Goal: Task Accomplishment & Management: Complete application form

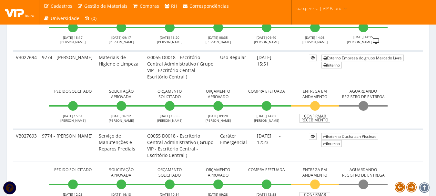
scroll to position [548, 0]
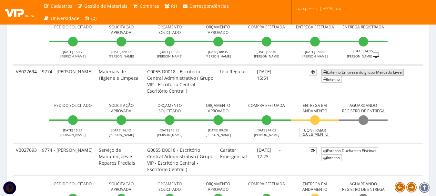
click at [357, 71] on link "Externo Empresa do grupo Mercado Livre" at bounding box center [362, 72] width 82 height 7
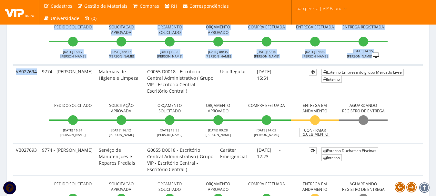
drag, startPoint x: 36, startPoint y: 70, endPoint x: 12, endPoint y: 70, distance: 23.9
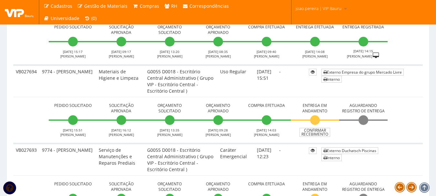
click at [218, 112] on span "Orçamento Aprovado" at bounding box center [218, 108] width 44 height 11
drag, startPoint x: 36, startPoint y: 72, endPoint x: 15, endPoint y: 72, distance: 20.3
click at [15, 72] on td "VB027694" at bounding box center [26, 81] width 26 height 32
copy td "VB027694"
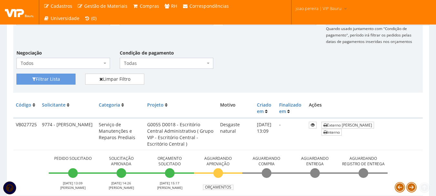
scroll to position [129, 0]
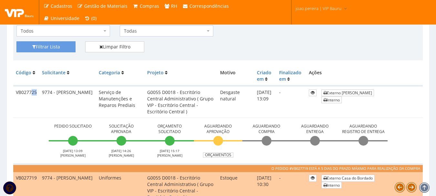
drag, startPoint x: 37, startPoint y: 90, endPoint x: 31, endPoint y: 91, distance: 6.6
click at [31, 91] on td "VB027725" at bounding box center [26, 102] width 26 height 32
click at [35, 90] on td "VB027725" at bounding box center [26, 102] width 26 height 32
drag, startPoint x: 36, startPoint y: 92, endPoint x: 15, endPoint y: 92, distance: 21.6
click at [15, 92] on td "VB027725" at bounding box center [26, 102] width 26 height 32
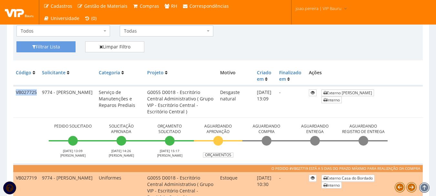
copy td "VB027725"
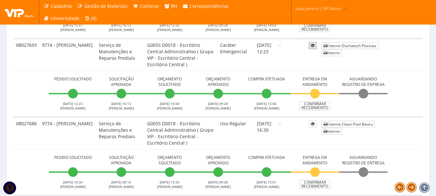
scroll to position [645, 0]
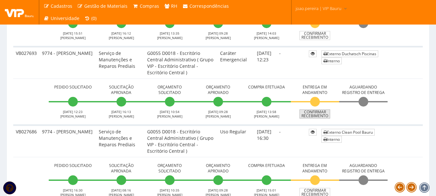
click at [319, 115] on link "Confirmar Recebimento" at bounding box center [314, 113] width 31 height 9
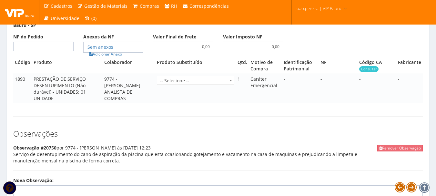
scroll to position [323, 0]
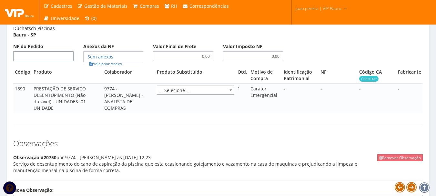
click at [56, 61] on input "NF do Pedido" at bounding box center [43, 56] width 60 height 10
type input "1410"
click at [115, 67] on link "Adicionar Anexo" at bounding box center [105, 63] width 36 height 7
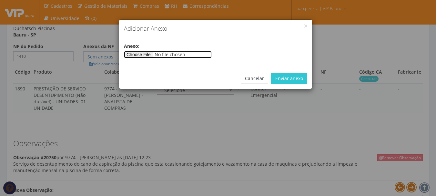
click at [141, 54] on input"] "file" at bounding box center [168, 54] width 88 height 7
type input"] "C:\fakepath\NOTA SERVIÇO VIP.pdf"
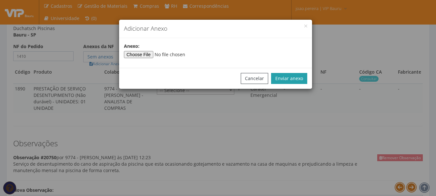
click at [290, 75] on button "Enviar anexo" at bounding box center [289, 78] width 36 height 11
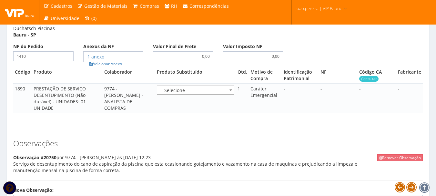
scroll to position [434, 0]
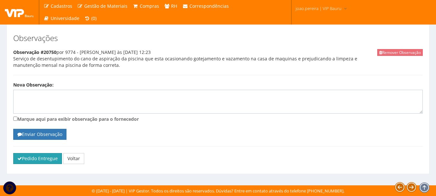
click at [42, 156] on button "Pedido Entregue" at bounding box center [37, 158] width 49 height 11
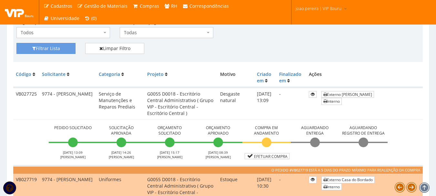
scroll to position [161, 0]
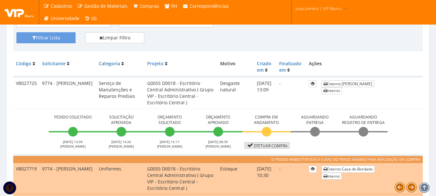
click at [268, 146] on link "Efetuar Compra" at bounding box center [267, 145] width 45 height 6
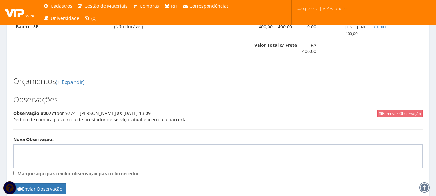
scroll to position [287, 0]
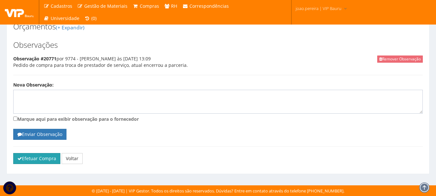
click at [43, 158] on button "Efetuar Compra" at bounding box center [36, 158] width 47 height 11
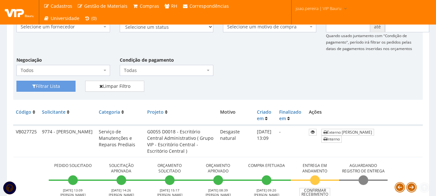
scroll to position [194, 0]
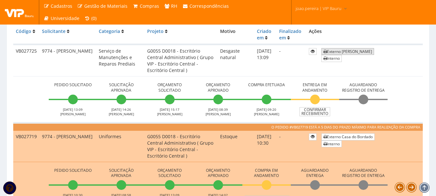
click at [363, 51] on link "Externo [PERSON_NAME]" at bounding box center [347, 51] width 53 height 7
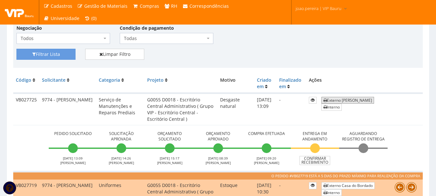
scroll to position [161, 0]
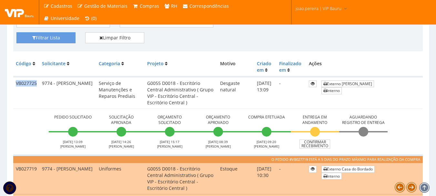
drag, startPoint x: 38, startPoint y: 83, endPoint x: 15, endPoint y: 83, distance: 23.6
click at [15, 83] on td "VB027725" at bounding box center [26, 93] width 26 height 32
copy td "VB027725"
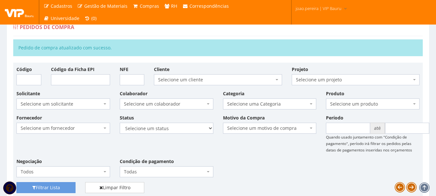
scroll to position [0, 0]
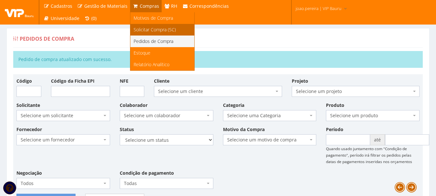
click at [146, 29] on span "Solicitar Compra (SC)" at bounding box center [155, 29] width 42 height 6
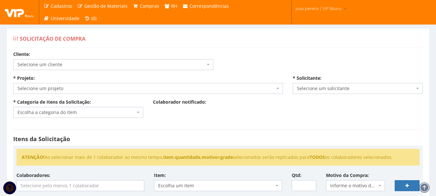
click at [83, 44] on div "Solicitação de Compra" at bounding box center [49, 38] width 72 height 13
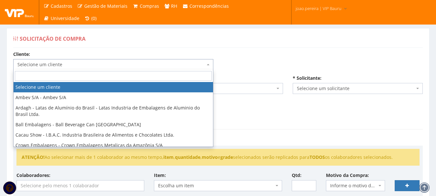
click at [148, 66] on span "Selecione um cliente" at bounding box center [111, 64] width 188 height 6
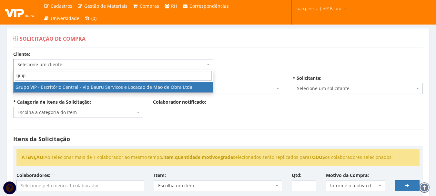
type input "grupo"
select select "16"
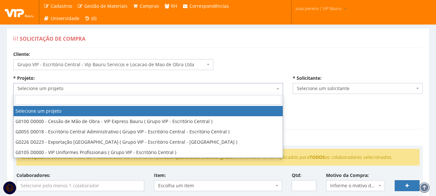
click at [138, 89] on span "Selecione um projeto" at bounding box center [145, 88] width 257 height 6
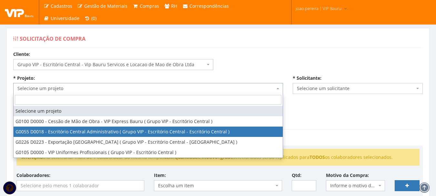
select select "55"
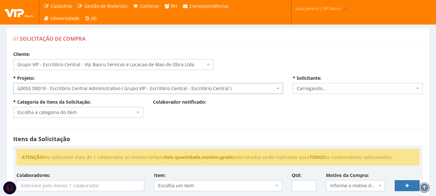
select select "4079"
click at [122, 110] on span "Escolha a categoria do item" at bounding box center [76, 112] width 118 height 6
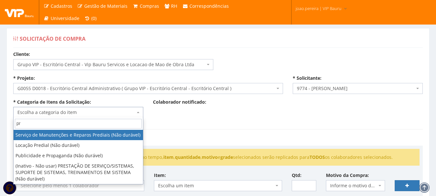
type input "p"
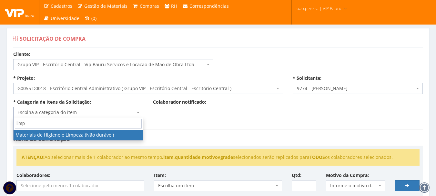
type input "limp"
select select "5"
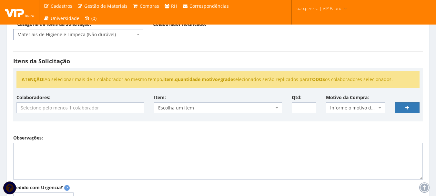
scroll to position [97, 0]
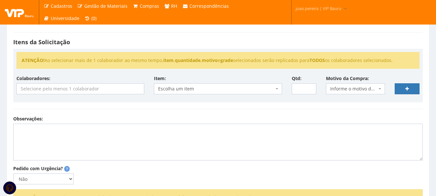
click at [92, 86] on input "search" at bounding box center [80, 89] width 127 height 10
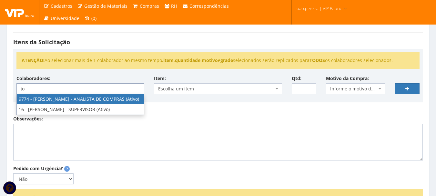
type input "jo"
select select "4079"
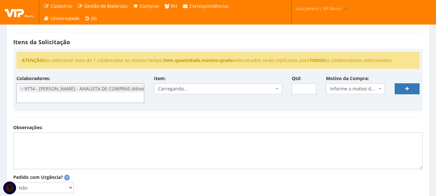
scroll to position [77, 0]
click at [207, 106] on div "Colaboradores: 9761 - ADRIANA SILVA DO NASCIMENTO PIRES - EMPREGADA DOMESTICA (…" at bounding box center [218, 91] width 413 height 33
click at [203, 90] on span "Escolha um item" at bounding box center [215, 88] width 115 height 6
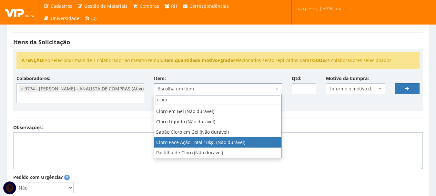
type input "cloro"
select select "656"
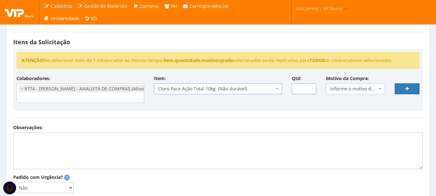
click at [302, 92] on input "Qtd:" at bounding box center [304, 88] width 25 height 11
type input "1"
click at [357, 89] on span "Informe o motivo da compra" at bounding box center [353, 88] width 47 height 6
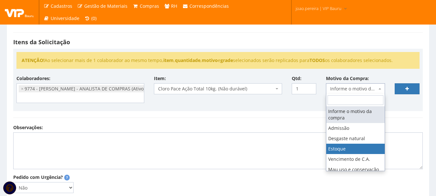
select select "3"
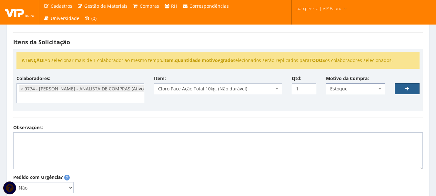
click at [405, 88] on link at bounding box center [407, 88] width 25 height 11
select select
type input "0"
select select
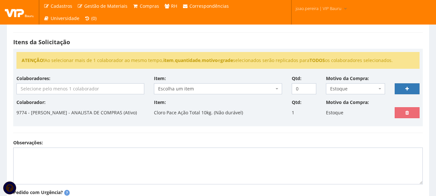
click at [74, 88] on input "search" at bounding box center [80, 89] width 127 height 10
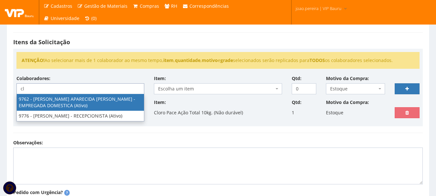
type input "c"
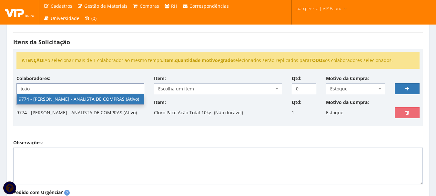
type input "joão"
select select "4079"
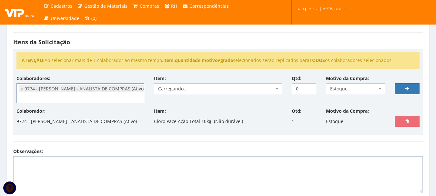
click at [181, 91] on span "Carregando..." at bounding box center [215, 88] width 115 height 6
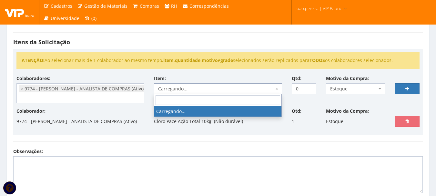
click at [206, 144] on div "Itens da Solicitação ATENÇÃO! Ao selecionar mais de 1 colaborador ao mesmo temp…" at bounding box center [217, 87] width 419 height 122
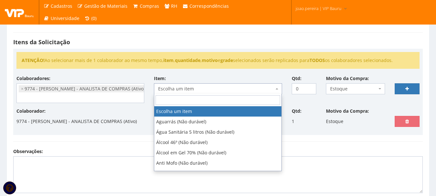
click at [185, 84] on span "Escolha um item" at bounding box center [218, 88] width 128 height 11
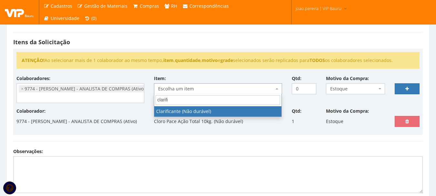
type input "clarifi"
select select "2665"
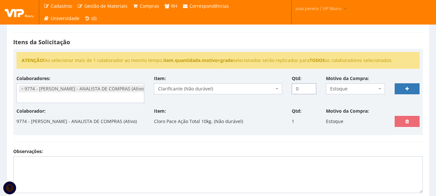
click at [301, 87] on input "0" at bounding box center [304, 88] width 25 height 11
type input "1"
click at [408, 85] on link at bounding box center [407, 88] width 25 height 11
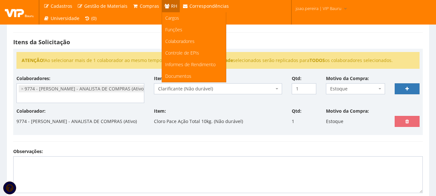
select select
type input "0"
select select
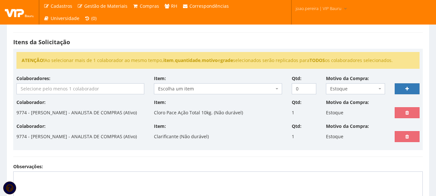
click at [89, 91] on input "search" at bounding box center [80, 89] width 127 height 10
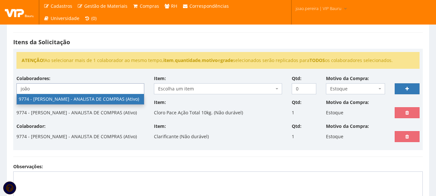
type input "joão"
select select "4079"
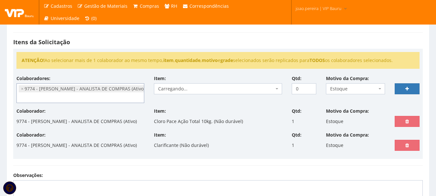
click at [214, 90] on span "Carregando..." at bounding box center [215, 88] width 115 height 6
click at [218, 77] on div "Item: Carregando... Carregando..." at bounding box center [217, 84] width 137 height 19
click at [210, 88] on span "Escolha um item" at bounding box center [215, 88] width 115 height 6
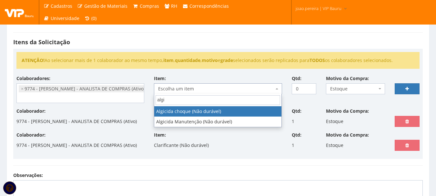
type input "algi"
select select "495"
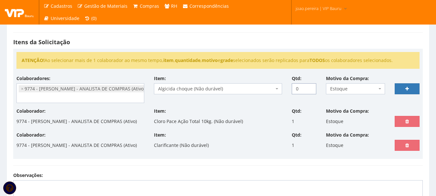
drag, startPoint x: 299, startPoint y: 87, endPoint x: 281, endPoint y: 88, distance: 18.4
click at [281, 88] on div "Colaboradores: 9761 - ADRIANA SILVA DO NASCIMENTO PIRES - EMPREGADA DOMESTICA (…" at bounding box center [218, 91] width 413 height 33
type input "1"
click at [417, 86] on link at bounding box center [407, 88] width 25 height 11
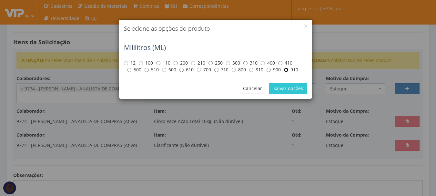
click at [286, 71] on input "910" at bounding box center [286, 70] width 4 height 4
radio input "true"
click at [291, 91] on button "Salvar opções" at bounding box center [288, 88] width 38 height 11
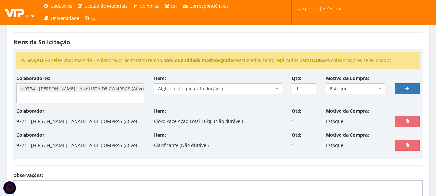
select select
type input "0"
select select
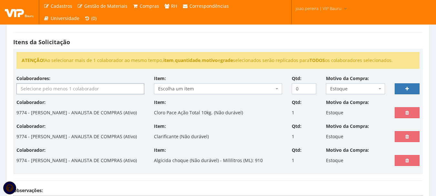
click at [53, 88] on input "search" at bounding box center [80, 89] width 127 height 10
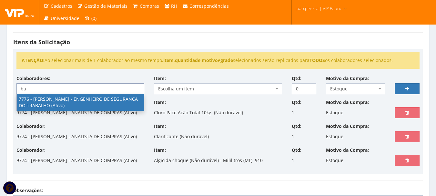
type input "b"
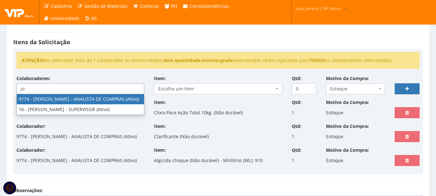
type input "j"
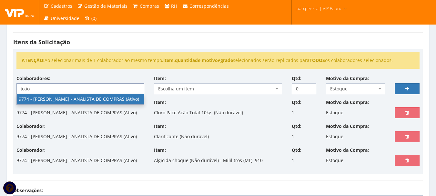
type input "joão"
select select "4079"
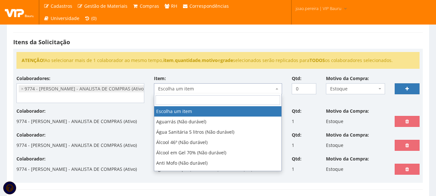
click at [197, 89] on span "Escolha um item" at bounding box center [215, 88] width 115 height 6
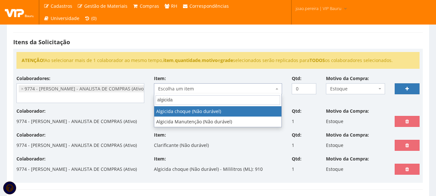
type input "algicida"
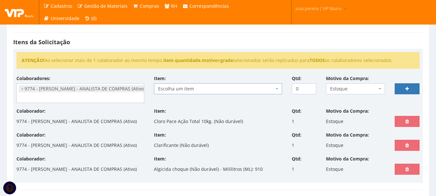
click at [195, 88] on span "Escolha um item" at bounding box center [215, 88] width 115 height 6
click at [196, 88] on span "Escolha um item" at bounding box center [215, 88] width 115 height 6
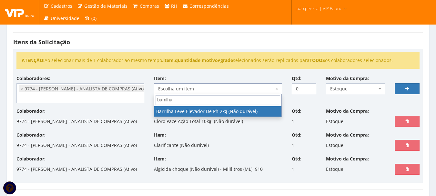
type input "barrilha"
select select "1191"
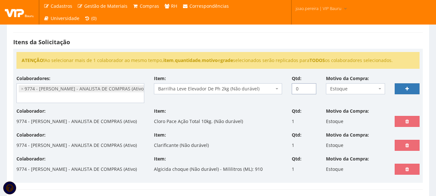
drag, startPoint x: 300, startPoint y: 89, endPoint x: 276, endPoint y: 90, distance: 24.6
click at [276, 90] on div "Colaboradores: 9761 - ADRIANA SILVA DO NASCIMENTO PIRES - EMPREGADA DOMESTICA (…" at bounding box center [218, 91] width 413 height 33
type input "2"
click at [414, 90] on link at bounding box center [407, 88] width 25 height 11
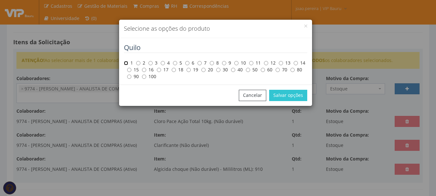
click at [127, 62] on input "1" at bounding box center [126, 63] width 4 height 4
radio input "true"
click at [141, 63] on label "2" at bounding box center [140, 63] width 9 height 6
click at [140, 63] on input "2" at bounding box center [138, 63] width 4 height 4
radio input "true"
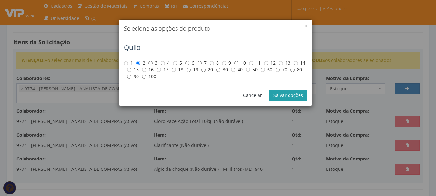
click at [295, 96] on button "Salvar opções" at bounding box center [288, 95] width 38 height 11
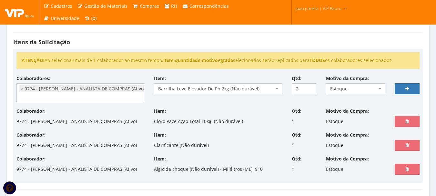
select select
type input "0"
select select
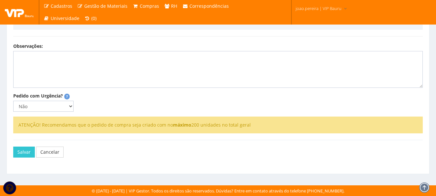
scroll to position [290, 0]
click at [26, 151] on button "Salvar" at bounding box center [24, 151] width 22 height 11
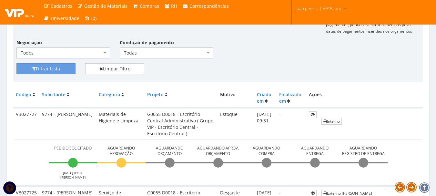
scroll to position [129, 0]
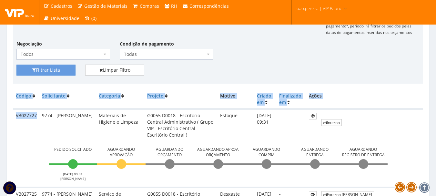
drag, startPoint x: 37, startPoint y: 115, endPoint x: 11, endPoint y: 116, distance: 26.5
click at [18, 115] on td "VB027727" at bounding box center [26, 125] width 26 height 32
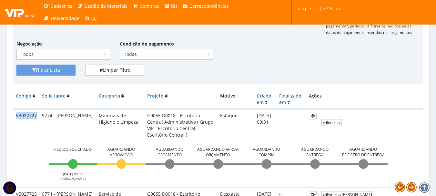
drag, startPoint x: 15, startPoint y: 115, endPoint x: 37, endPoint y: 116, distance: 22.3
click at [37, 116] on td "VB027727" at bounding box center [26, 125] width 26 height 32
copy td "VB027727"
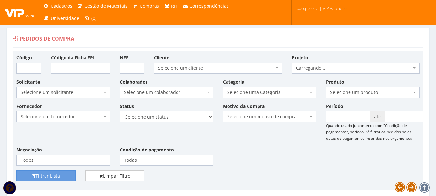
scroll to position [106, 0]
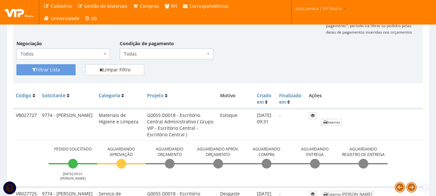
scroll to position [161, 0]
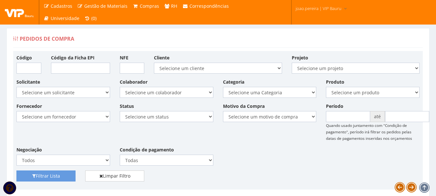
scroll to position [161, 0]
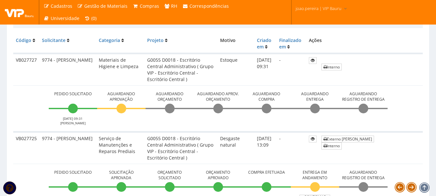
click at [202, 82] on td "G0055 D0018 - Escritório Central Administrativo ( Grupo VIP - Escritório Centra…" at bounding box center [181, 70] width 73 height 32
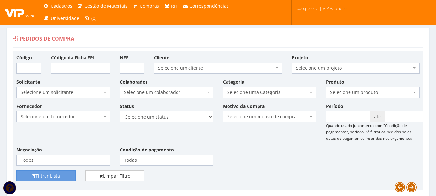
click at [265, 153] on div "Fornecedor Selecione um fornecedor ******** ******** 1000 MARCAS BRASIL 12.203.…" at bounding box center [218, 137] width 413 height 68
click at [260, 160] on div "Fornecedor Selecione um fornecedor ******** ******** 1000 MARCAS BRASIL 12.203.…" at bounding box center [218, 137] width 413 height 68
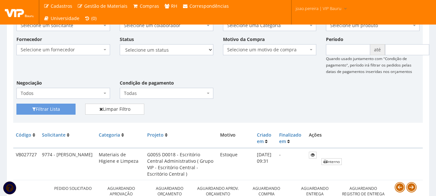
scroll to position [97, 0]
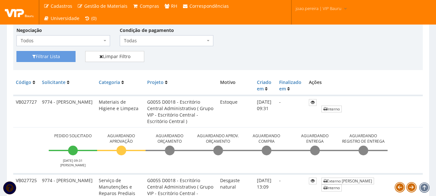
scroll to position [129, 0]
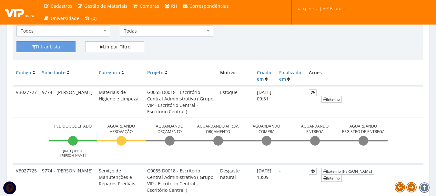
click at [108, 156] on li "Aguardando Aprovação" at bounding box center [121, 139] width 48 height 35
click at [137, 156] on li "Aguardando Aprovação" at bounding box center [121, 139] width 48 height 35
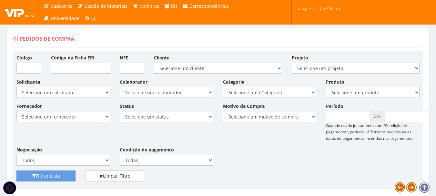
scroll to position [129, 0]
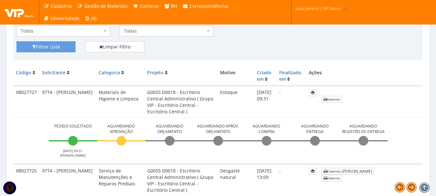
scroll to position [129, 0]
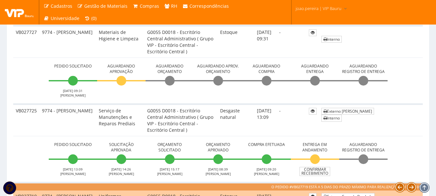
scroll to position [161, 0]
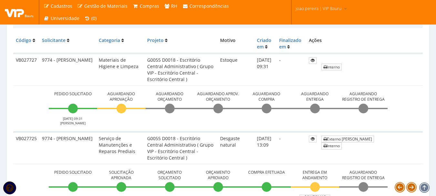
click at [158, 70] on td "G0055 D0018 - Escritório Central Administrativo ( Grupo VIP - Escritório Centra…" at bounding box center [181, 70] width 73 height 32
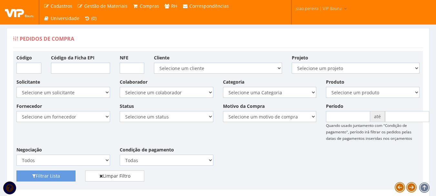
scroll to position [161, 0]
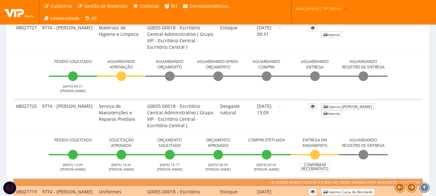
scroll to position [161, 0]
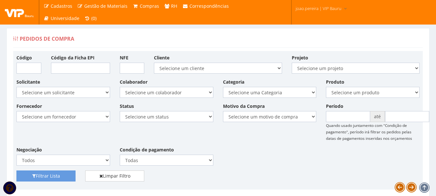
scroll to position [161, 0]
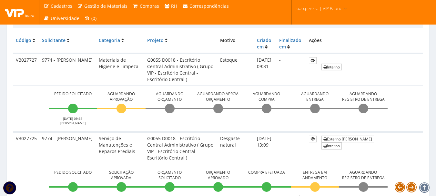
scroll to position [161, 0]
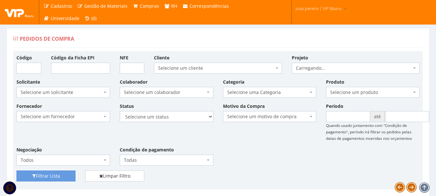
scroll to position [161, 0]
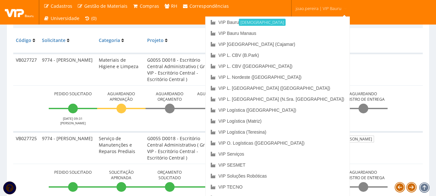
click at [321, 7] on span "joao.pereira | VIP Bauru" at bounding box center [319, 8] width 46 height 6
click at [298, 156] on link "VIP Serviços" at bounding box center [278, 153] width 144 height 11
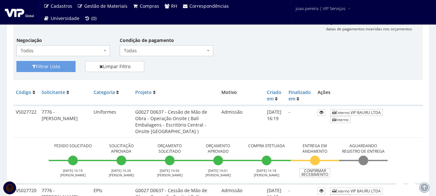
scroll to position [129, 0]
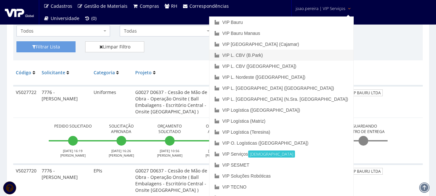
click at [305, 55] on link "VIP L. CBV (B.Park)" at bounding box center [281, 55] width 144 height 11
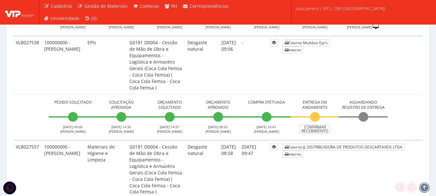
scroll to position [355, 0]
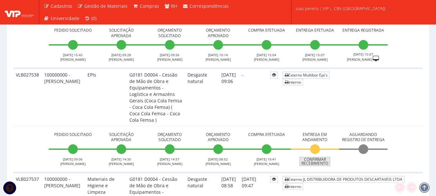
click at [320, 164] on link "Confirmar Recebimento" at bounding box center [314, 161] width 31 height 9
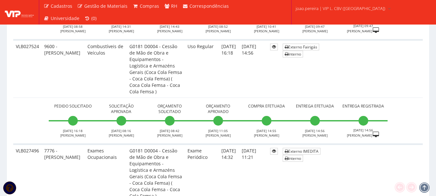
scroll to position [664, 0]
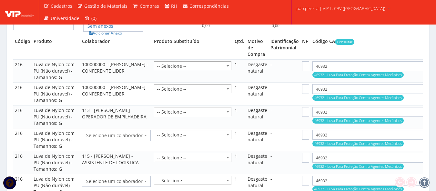
scroll to position [694, 0]
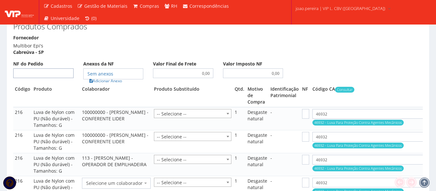
click at [49, 78] on input "NF do Pedido" at bounding box center [43, 73] width 60 height 10
select select "848"
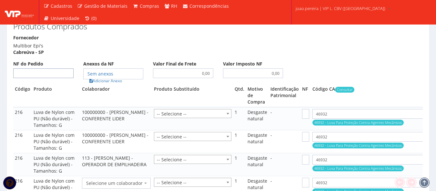
select select "848"
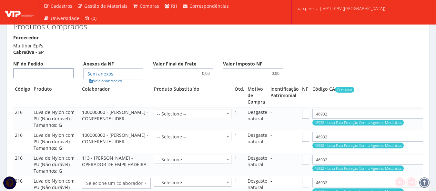
select select "848"
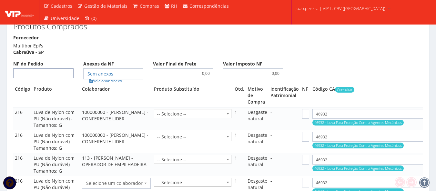
click at [49, 78] on input "NF do Pedido" at bounding box center [43, 73] width 60 height 10
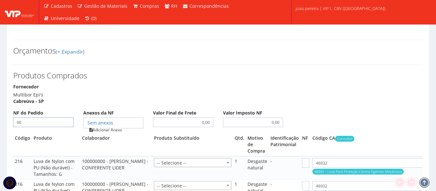
type input "00"
click at [107, 133] on link "Adicionar Anexo" at bounding box center [105, 129] width 36 height 7
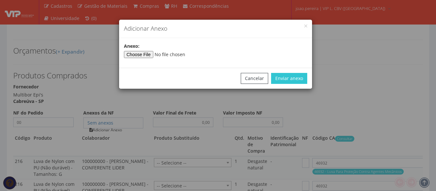
type input "00"
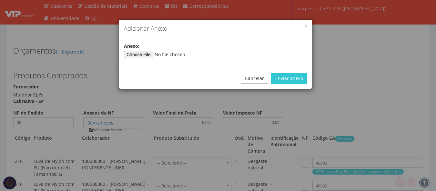
type input "00"
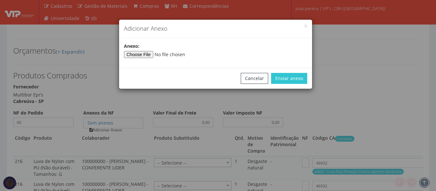
type input "00"
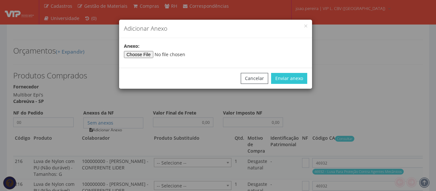
type input "00"
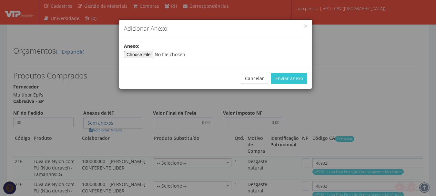
click at [151, 58] on form "Adicionar Anexo Anexo: Cancelar Enviar anexo" at bounding box center [216, 54] width 194 height 70
click at [146, 54] on input"] "file" at bounding box center [168, 54] width 88 height 7
select select "25"
select select "848"
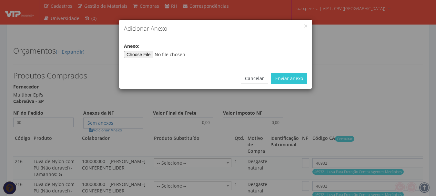
select select "848"
type input"] "C:\fakepath\PEDIDOS SEM NOTA FISCAL ESTOQUE.docx"
click at [297, 80] on button "Enviar anexo" at bounding box center [289, 78] width 36 height 11
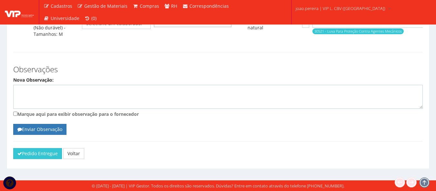
scroll to position [1546, 0]
click at [32, 155] on button "Pedido Entregue" at bounding box center [37, 153] width 49 height 11
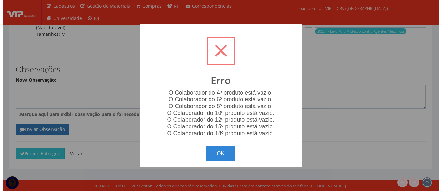
scroll to position [1539, 0]
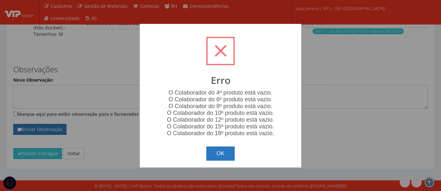
click at [227, 155] on button "OK" at bounding box center [220, 153] width 29 height 14
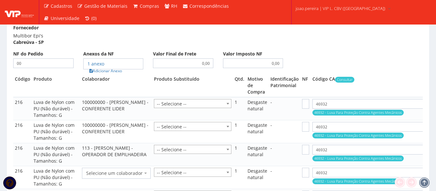
scroll to position [707, 0]
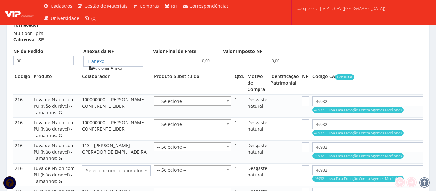
click at [114, 72] on link "Adicionar Anexo" at bounding box center [105, 68] width 36 height 7
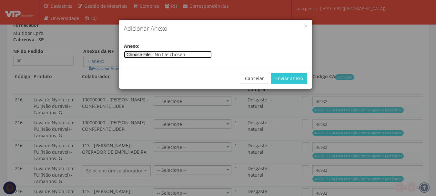
click at [147, 55] on input"] "file" at bounding box center [168, 54] width 88 height 7
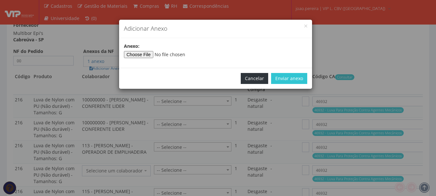
click at [244, 77] on button "Cancelar" at bounding box center [254, 78] width 27 height 11
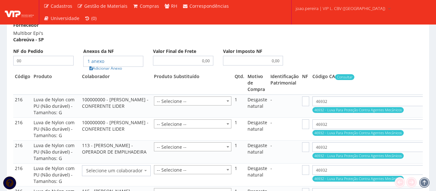
scroll to position [739, 0]
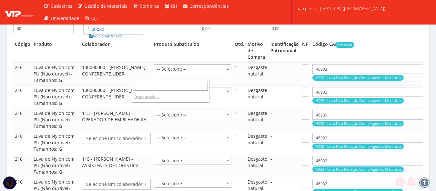
click at [225, 73] on span at bounding box center [228, 69] width 6 height 8
click at [269, 85] on td "-" at bounding box center [285, 73] width 32 height 23
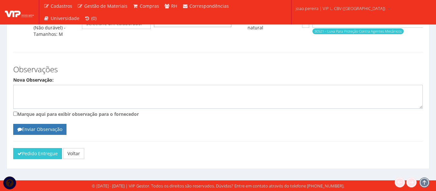
scroll to position [1546, 0]
click at [38, 156] on button "Pedido Entregue" at bounding box center [37, 153] width 49 height 11
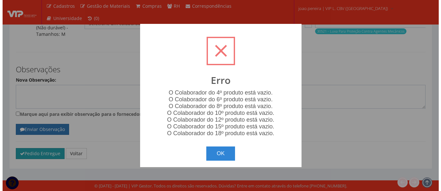
scroll to position [1539, 0]
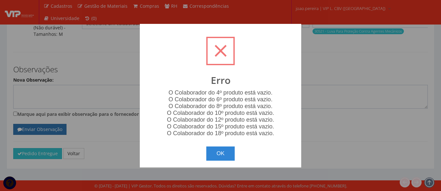
click at [363, 90] on div "? ! i Erro O Colaborador do 4º produto está vazio. O Colaborador do 6º produto …" at bounding box center [220, 95] width 441 height 191
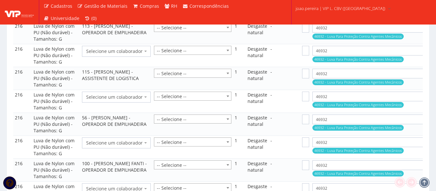
scroll to position [836, 0]
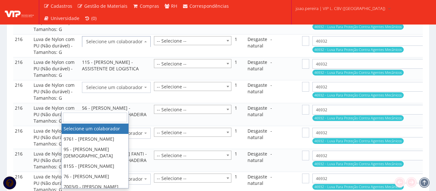
click at [98, 45] on span "Selecione um colaborador" at bounding box center [114, 41] width 56 height 6
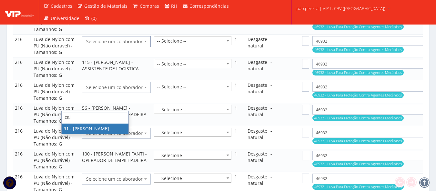
type input "caio"
click at [91, 80] on td "115 - CLAUDIO BATISTA DOS SANTOS - ASSISTENTE DE LOGISTICA" at bounding box center [116, 68] width 72 height 23
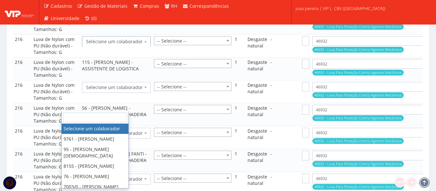
click at [86, 45] on span "Selecione um colaborador" at bounding box center [114, 41] width 56 height 6
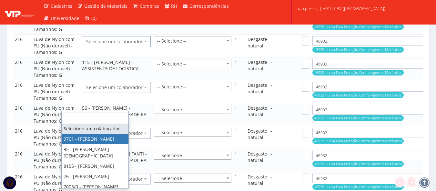
select select "4048"
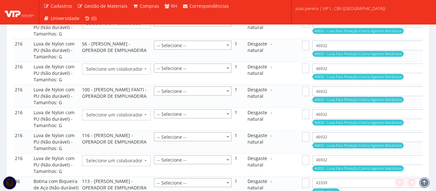
scroll to position [900, 0]
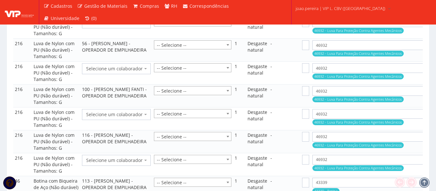
click at [88, 26] on span "Selecione um colaborador" at bounding box center [114, 23] width 56 height 6
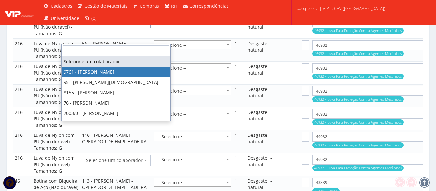
select select "4048"
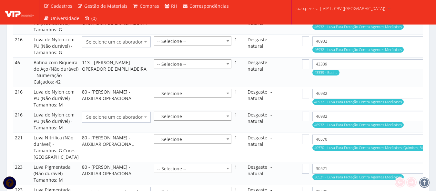
scroll to position [1029, 0]
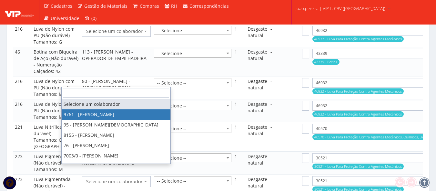
select select "4048"
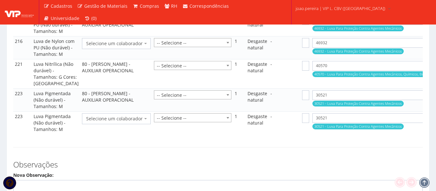
scroll to position [1094, 0]
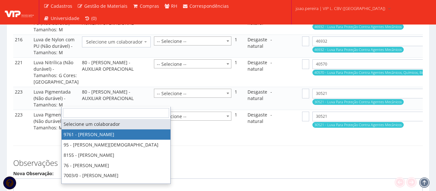
select select "4048"
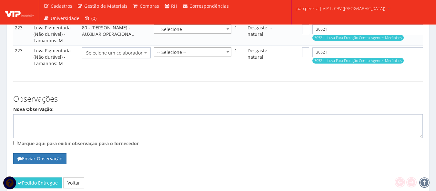
scroll to position [1158, 0]
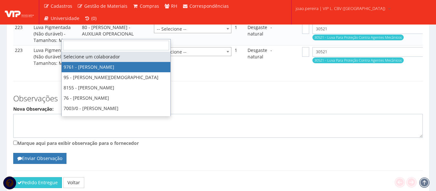
select select "4048"
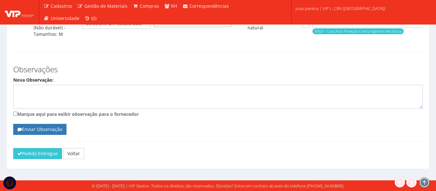
scroll to position [1320, 0]
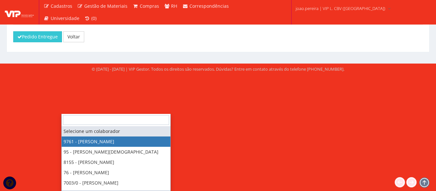
select select "4048"
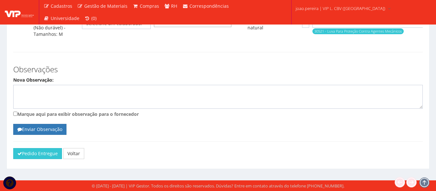
scroll to position [1384, 0]
click at [87, 27] on span "Selecione um colaborador" at bounding box center [114, 23] width 56 height 6
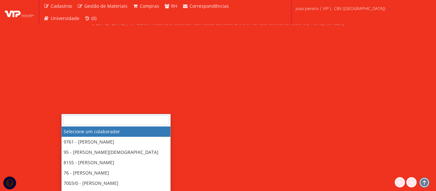
scroll to position [1417, 0]
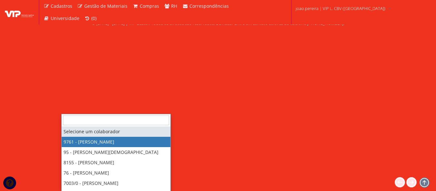
select select "4048"
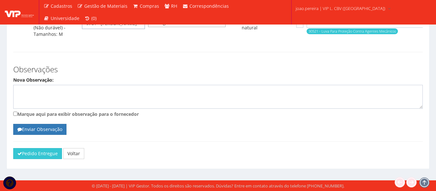
scroll to position [1546, 0]
click at [35, 152] on button "Pedido Entregue" at bounding box center [37, 153] width 49 height 11
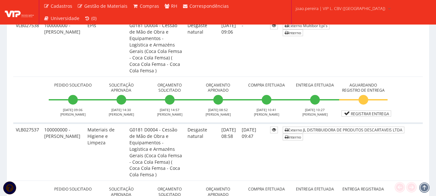
scroll to position [419, 0]
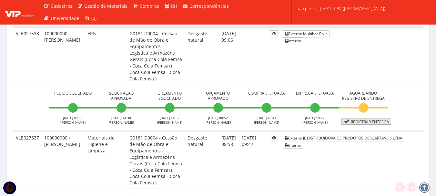
click at [365, 121] on link "Registrar Entrega" at bounding box center [366, 121] width 50 height 6
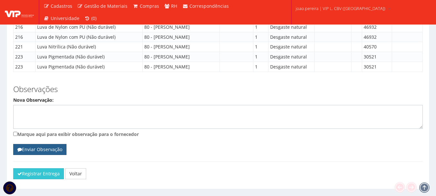
scroll to position [925, 0]
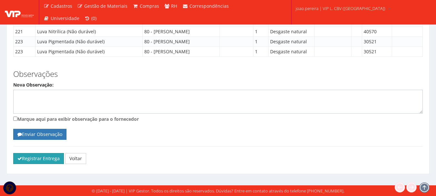
click at [34, 161] on button "Registrar Entrega" at bounding box center [38, 158] width 51 height 11
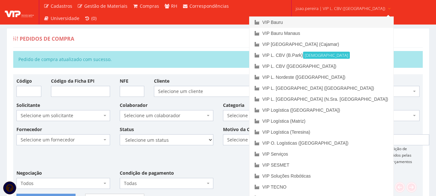
click at [301, 23] on link "VIP Bauru" at bounding box center [321, 22] width 144 height 11
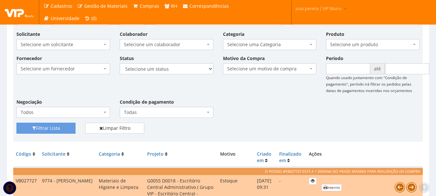
scroll to position [65, 0]
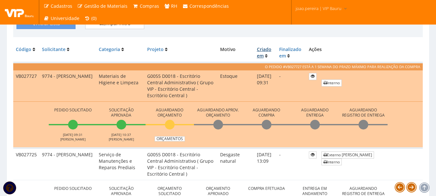
scroll to position [161, 0]
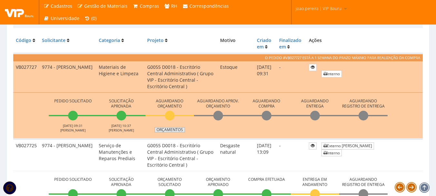
click at [172, 129] on link "Orçamentos" at bounding box center [170, 129] width 30 height 5
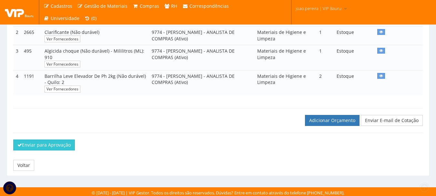
scroll to position [153, 0]
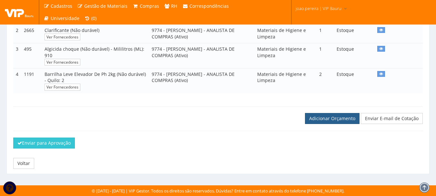
click at [335, 117] on link "Adicionar Orçamento" at bounding box center [332, 118] width 55 height 11
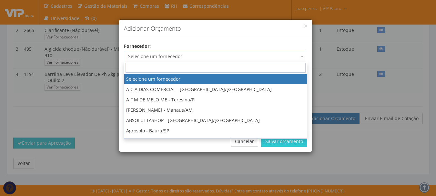
click at [234, 56] on span "Selecione um fornecedor" at bounding box center [213, 56] width 171 height 6
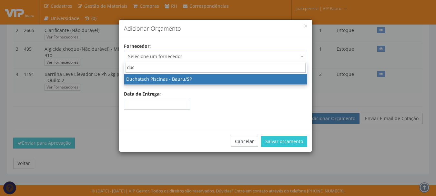
type input "duc"
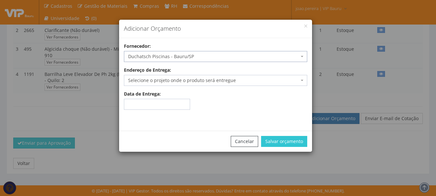
select select "638"
click at [205, 83] on span "Selecione o projeto onde o produto será entregue" at bounding box center [213, 80] width 171 height 6
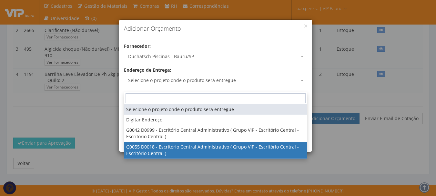
select select "55"
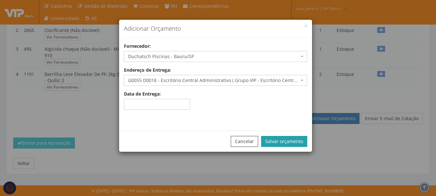
click at [291, 141] on button "Salvar orçamento" at bounding box center [284, 141] width 46 height 11
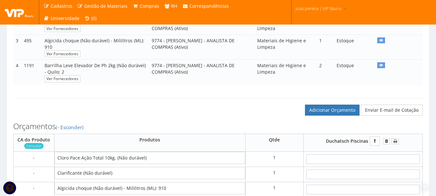
scroll to position [258, 0]
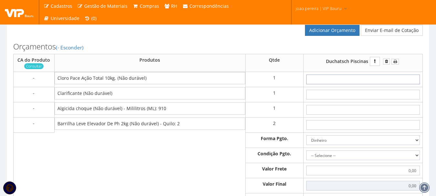
click at [374, 84] on input "text" at bounding box center [363, 80] width 114 height 10
type input "1"
type input "1,00"
type input "14"
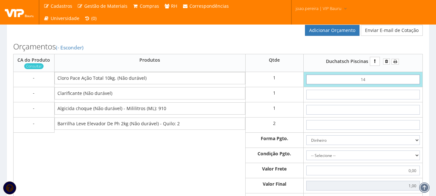
type input "14,00"
type input "1,49"
type input "14,90"
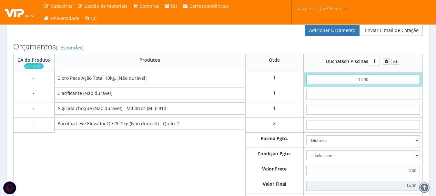
type input "149,00"
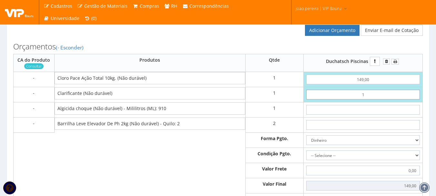
type input "19"
type input "168,00"
type input "19"
type input "3"
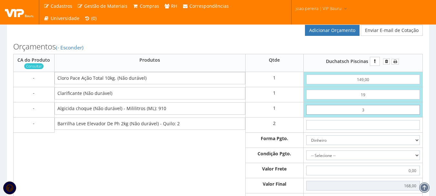
type input "171,00"
type input "33"
type input "201,00"
type input "33"
type input "2"
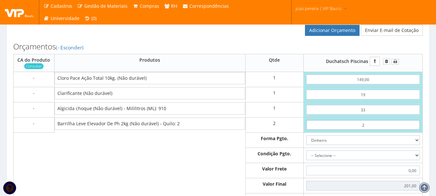
type input "205,00"
type input "20"
type input "241,00"
type input "20"
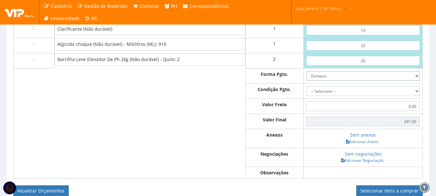
scroll to position [323, 0]
click at [416, 80] on select "Dinheiro Boleto Bancário Depósito Transferência Bancária Cartão de Crédito Cart…" at bounding box center [363, 76] width 114 height 10
select select "3"
click at [306, 77] on select "Dinheiro Boleto Bancário Depósito Transferência Bancária Cartão de Crédito Cart…" at bounding box center [363, 76] width 114 height 10
click at [418, 95] on select "-- Selecione -- À vista 7 dias 10 dias" at bounding box center [363, 91] width 114 height 10
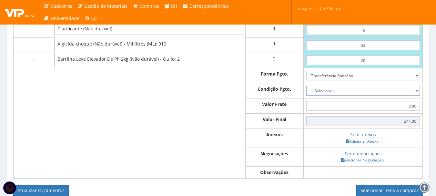
select select "0"
click at [306, 92] on select "-- Selecione -- À vista 7 dias 10 dias" at bounding box center [363, 91] width 114 height 10
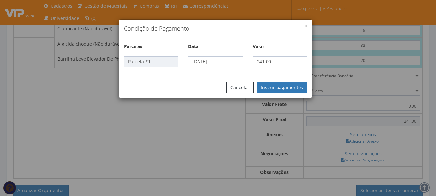
click at [368, 148] on div "Condição de Pagamento Parcelas Data Valor Parcela #1 19/09/2025 241,00 Cancelar…" at bounding box center [218, 98] width 436 height 196
click at [280, 87] on button "Inserir pagamentos" at bounding box center [281, 87] width 51 height 11
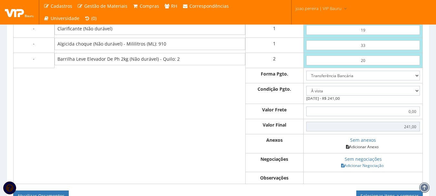
click at [368, 150] on link "Adicionar Anexo" at bounding box center [362, 146] width 36 height 7
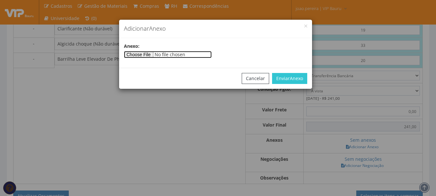
click at [152, 54] on input"] "file" at bounding box center [168, 54] width 88 height 7
type input"] "C:\fakepath\ORC_56063.pdf"
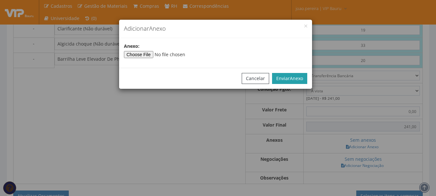
click at [288, 78] on button "Enviar Anexo" at bounding box center [289, 78] width 35 height 11
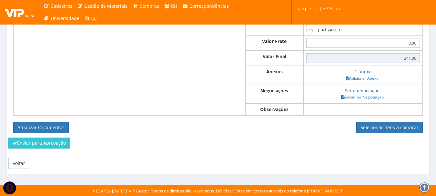
scroll to position [397, 0]
click at [406, 126] on link "Selecionar itens a comprar" at bounding box center [389, 127] width 66 height 11
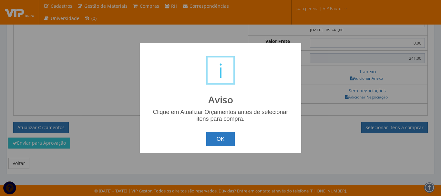
click at [230, 142] on button "OK" at bounding box center [220, 139] width 29 height 14
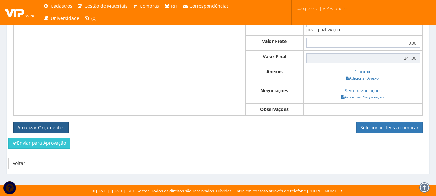
click at [39, 126] on button "Atualizar Orçamentos" at bounding box center [40, 127] width 55 height 11
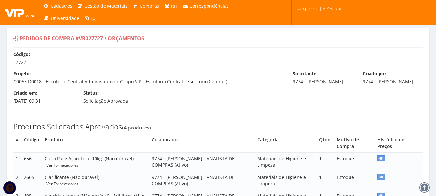
select select "0"
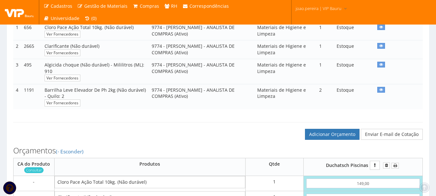
scroll to position [194, 0]
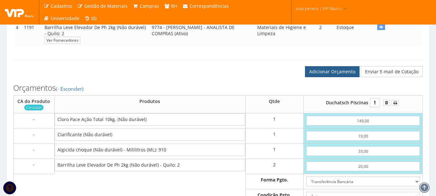
click at [337, 77] on link "Adicionar Orçamento" at bounding box center [332, 71] width 55 height 11
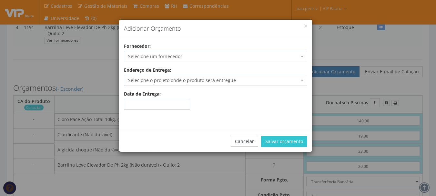
click at [186, 56] on span "Selecione um fornecedor" at bounding box center [213, 56] width 171 height 6
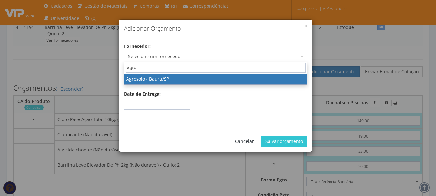
type input "agro"
select select "15"
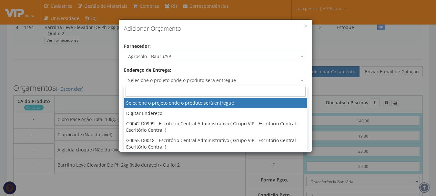
click at [180, 82] on span "Selecione o projeto onde o produto será entregue" at bounding box center [213, 80] width 171 height 6
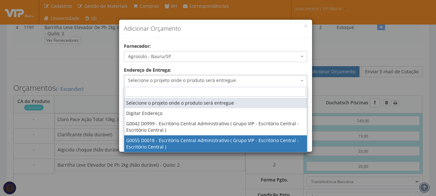
select select "55"
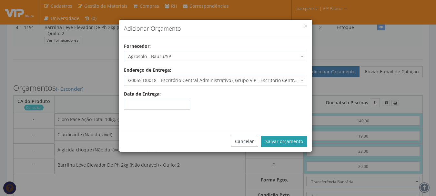
click at [295, 139] on button "Salvar orçamento" at bounding box center [284, 141] width 46 height 11
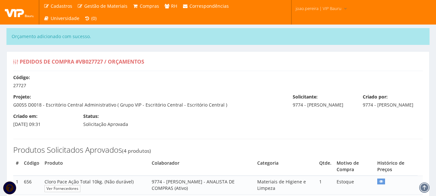
select select "0"
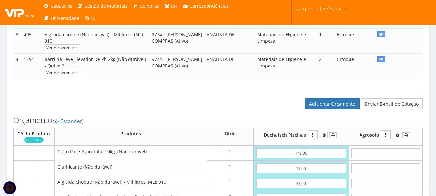
scroll to position [194, 0]
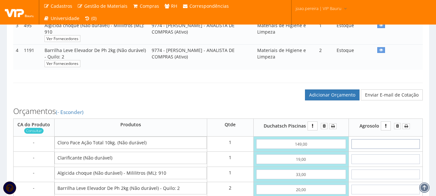
click at [394, 148] on input "text" at bounding box center [385, 144] width 68 height 10
type input "2"
type input "2,00"
type input "21"
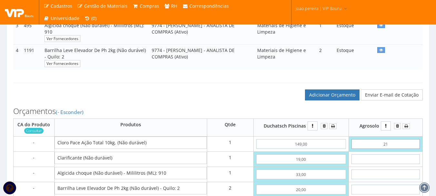
type input "21,00"
type input "2,19"
type input "21,90"
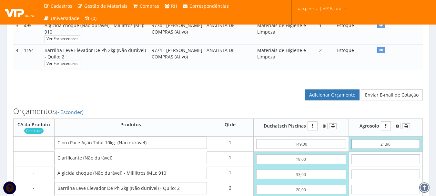
type input "219,00"
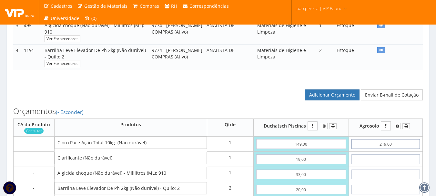
type input "219,00"
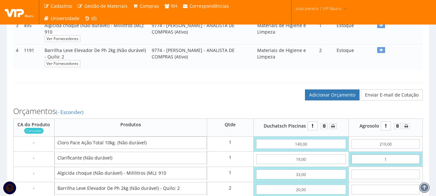
type input "18"
type input "237,00"
type input "1,89"
type input "220,89"
type input "18,90"
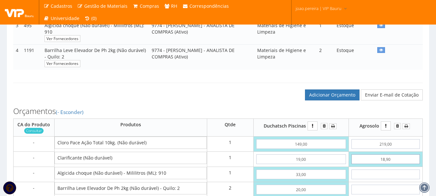
type input "237,90"
type input "18,90"
type input "3"
type input "240,90"
type input "33"
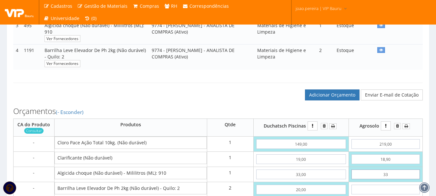
type input "270,90"
type input "3,35"
type input "241,25"
type input "33,50"
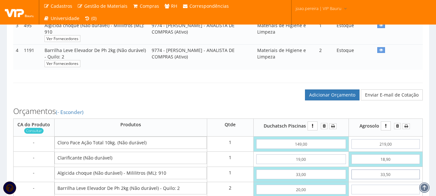
type input "271,40"
type input "33,50"
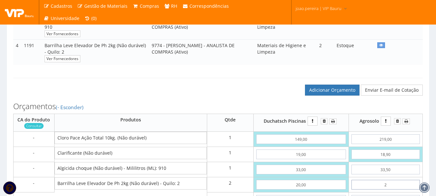
type input "29"
type input "329,40"
type input "2,90"
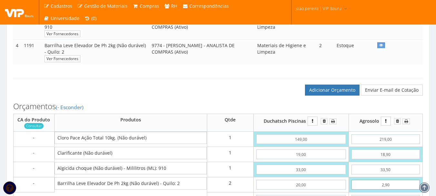
type input "277,20"
type input "29,00"
type input "329,40"
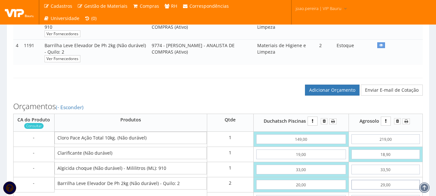
type input "29,00"
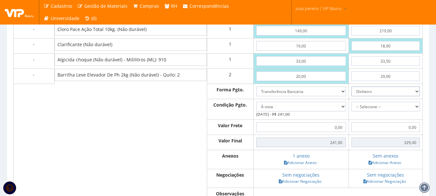
click at [418, 95] on select "Dinheiro Boleto Bancário Depósito Transferência Bancária Cartão de Crédito Cart…" at bounding box center [385, 91] width 68 height 10
select select "3"
click at [352, 93] on select "Dinheiro Boleto Bancário Depósito Transferência Bancária Cartão de Crédito Cart…" at bounding box center [385, 91] width 68 height 10
click at [416, 111] on select "-- Selecione -- À vista 7 dias 10 dias" at bounding box center [385, 107] width 68 height 10
select select "0"
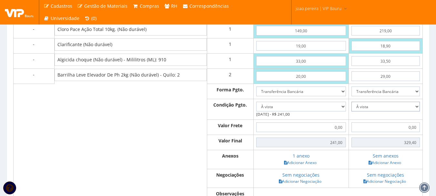
click at [352, 108] on select "-- Selecione -- À vista 7 dias 10 dias" at bounding box center [385, 107] width 68 height 10
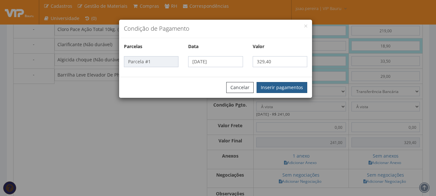
click at [283, 83] on button "Inserir pagamentos" at bounding box center [281, 87] width 51 height 11
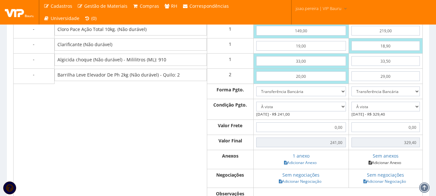
click at [386, 166] on link "Adicionar Anexo" at bounding box center [384, 162] width 36 height 7
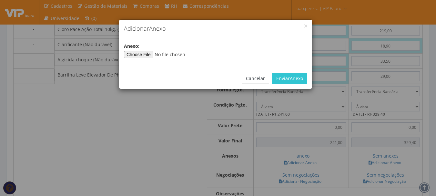
type input"] "C:\fakepath\orçamento piscina agrosolo.jpg"
click at [290, 78] on span "Anexo" at bounding box center [296, 78] width 13 height 6
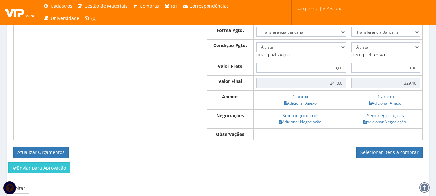
scroll to position [371, 0]
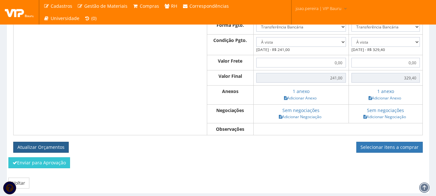
click at [39, 151] on button "Atualizar Orçamentos" at bounding box center [40, 147] width 55 height 11
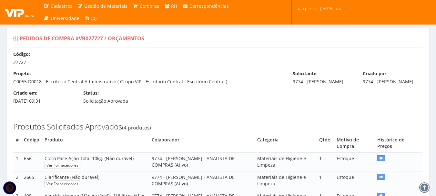
select select "0"
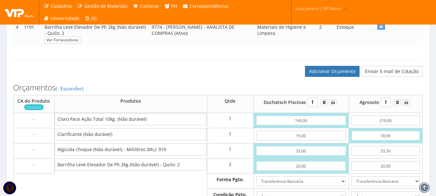
scroll to position [194, 0]
click at [332, 76] on link "Adicionar Orçamento" at bounding box center [332, 71] width 55 height 11
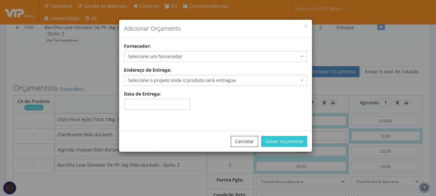
click at [171, 56] on span "Selecione um fornecedor" at bounding box center [213, 56] width 171 height 6
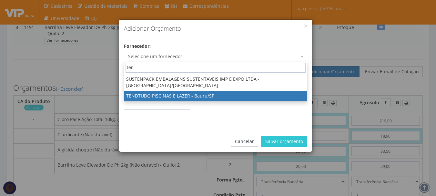
type input "ten"
select select "2577"
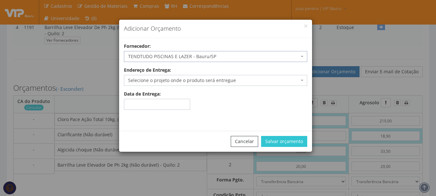
click at [205, 82] on span "Selecione o projeto onde o produto será entregue" at bounding box center [213, 80] width 171 height 6
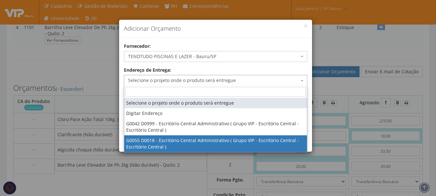
select select "55"
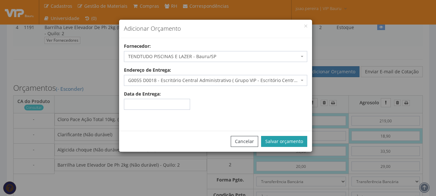
click at [277, 142] on button "Salvar orçamento" at bounding box center [284, 141] width 46 height 11
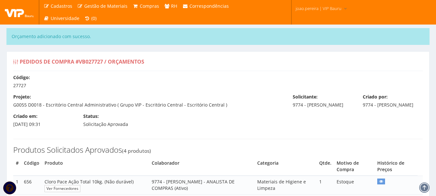
select select "0"
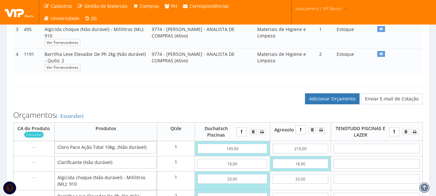
scroll to position [226, 0]
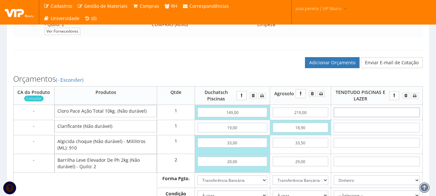
click at [382, 117] on input "text" at bounding box center [377, 112] width 86 height 10
type input "16"
type input "16,00"
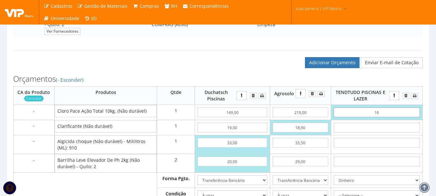
type input "1,60"
type input "16,00"
type input "160,00"
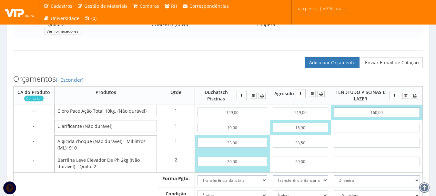
type input "160,00"
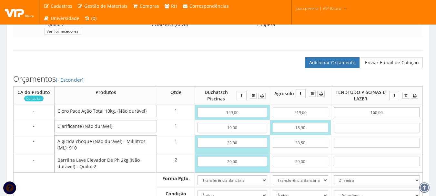
type input "160,00"
type input "19"
type input "179,00"
type input "1,99"
type input "161,99"
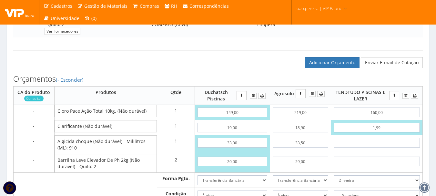
type input "19,97"
type input "179,97"
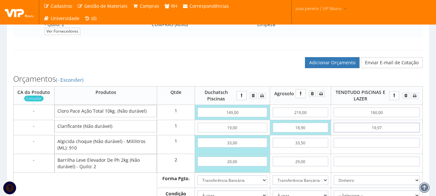
type input "19,97"
type input "3"
type input "182,97"
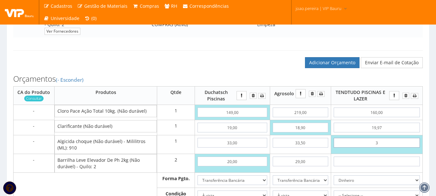
type input "39"
type input "218,97"
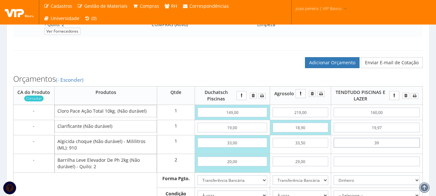
type input "3,99"
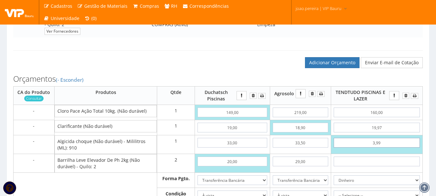
type input "183,96"
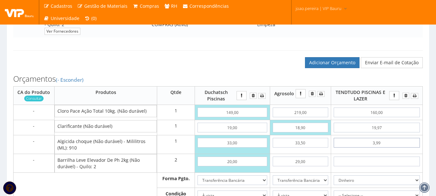
type input "39,90"
type input "219,87"
type input "39,90"
type input "2"
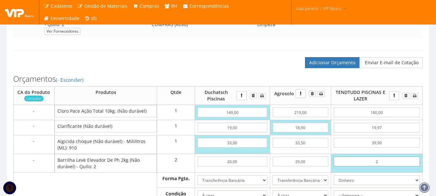
type input "223,87"
type input "28"
type input "275,87"
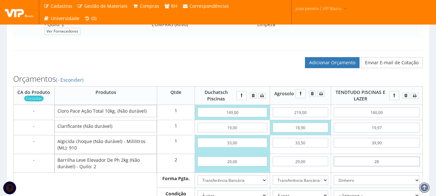
type input "2,89"
type input "225,65"
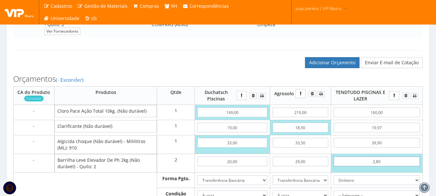
type input "28,90"
type input "277,67"
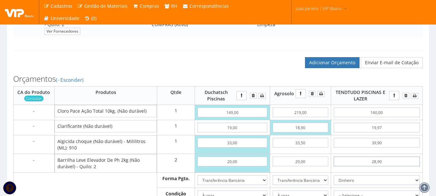
type input "28,90"
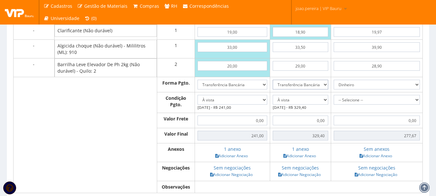
scroll to position [323, 0]
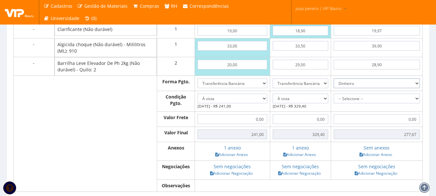
click at [417, 88] on select "Dinheiro Boleto Bancário Depósito Transferência Bancária Cartão de Crédito Cart…" at bounding box center [377, 83] width 86 height 10
select select "3"
click at [334, 85] on select "Dinheiro Boleto Bancário Depósito Transferência Bancária Cartão de Crédito Cart…" at bounding box center [377, 83] width 86 height 10
click at [419, 103] on select "-- Selecione -- À vista 7 dias 10 dias" at bounding box center [377, 99] width 86 height 10
select select "0"
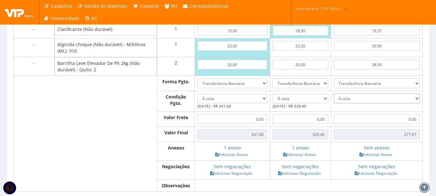
click at [334, 100] on select "-- Selecione -- À vista 7 dias 10 dias" at bounding box center [377, 99] width 86 height 10
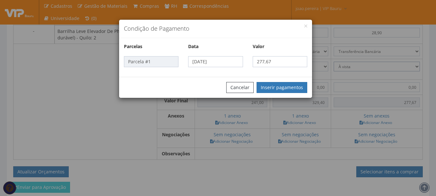
scroll to position [355, 0]
click at [292, 88] on button "Inserir pagamentos" at bounding box center [281, 87] width 51 height 11
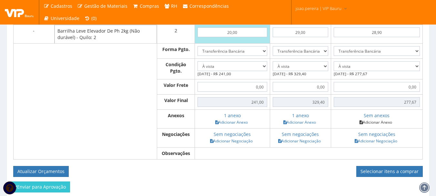
click at [389, 125] on link "Adicionar Anexo" at bounding box center [375, 122] width 36 height 7
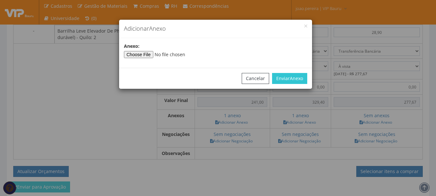
type input"] "C:\fakepath\Orçamento piscina tendtudo.jpg"
click at [296, 77] on span "Anexo" at bounding box center [296, 78] width 13 height 6
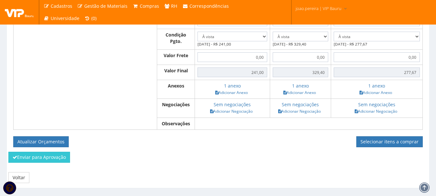
scroll to position [405, 0]
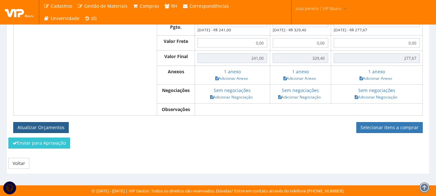
click at [44, 125] on button "Atualizar Orçamentos" at bounding box center [40, 127] width 55 height 11
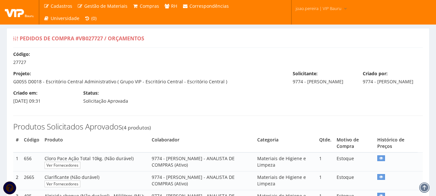
select select "0"
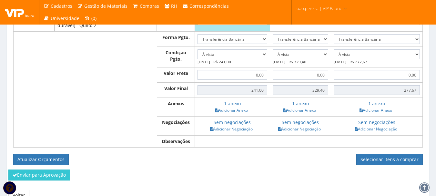
scroll to position [355, 0]
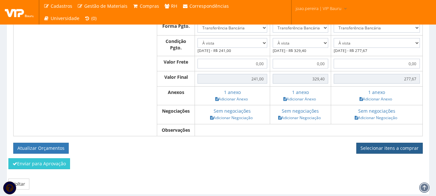
click at [399, 154] on link "Selecionar itens a comprar" at bounding box center [389, 148] width 66 height 11
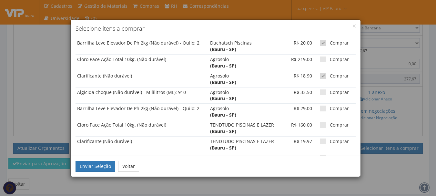
click at [320, 77] on span at bounding box center [323, 76] width 6 height 6
click at [330, 77] on input "Comprar" at bounding box center [332, 76] width 4 height 4
checkbox input "false"
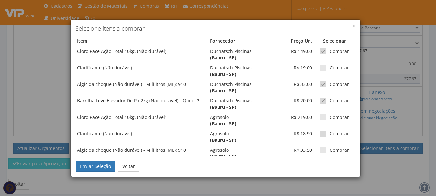
scroll to position [0, 0]
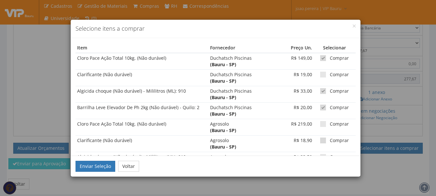
click at [320, 77] on span at bounding box center [323, 75] width 6 height 6
click at [330, 77] on input "Comprar" at bounding box center [332, 75] width 4 height 4
checkbox input "true"
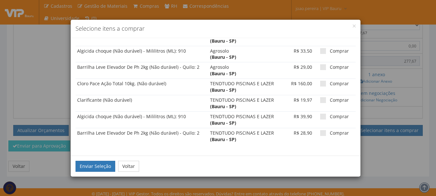
scroll to position [382, 0]
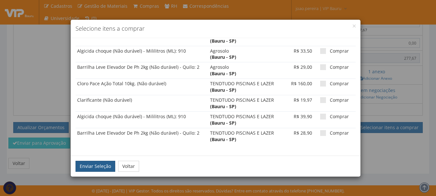
click at [94, 164] on button "Enviar Seleção" at bounding box center [95, 166] width 40 height 11
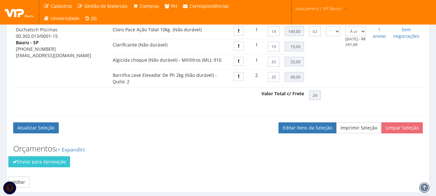
scroll to position [308, 0]
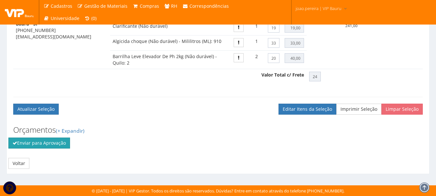
click at [52, 143] on button "Enviar para Aprovação" at bounding box center [39, 142] width 62 height 11
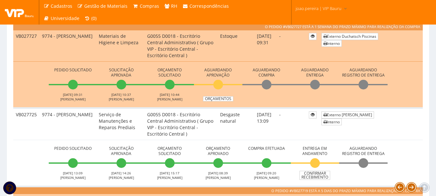
scroll to position [258, 0]
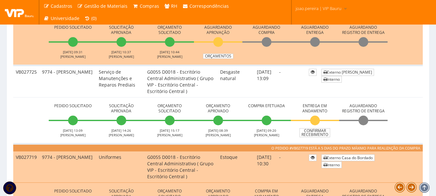
click at [14, 100] on td "Pedido Solicitado [DATE] 13:09 [PERSON_NAME] Solicitação Aprovada [DATE] 14:26 …" at bounding box center [217, 120] width 409 height 46
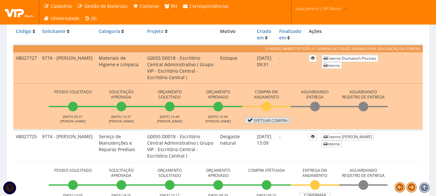
scroll to position [170, 0]
click at [271, 118] on link "Efetuar Compra" at bounding box center [267, 120] width 45 height 6
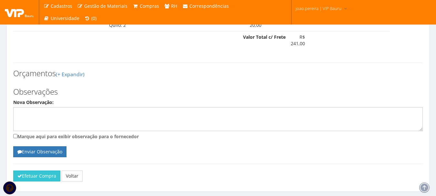
scroll to position [387, 0]
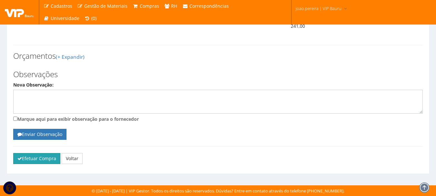
click at [23, 161] on button "Efetuar Compra" at bounding box center [36, 158] width 47 height 11
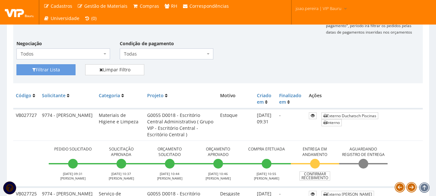
scroll to position [129, 0]
click at [348, 116] on link "Externo Duchatsch Piscinas" at bounding box center [349, 116] width 57 height 7
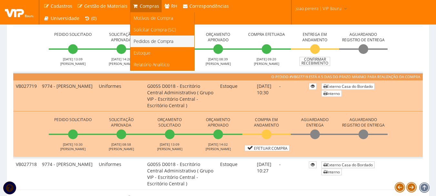
scroll to position [323, 0]
